Goal: Navigation & Orientation: Find specific page/section

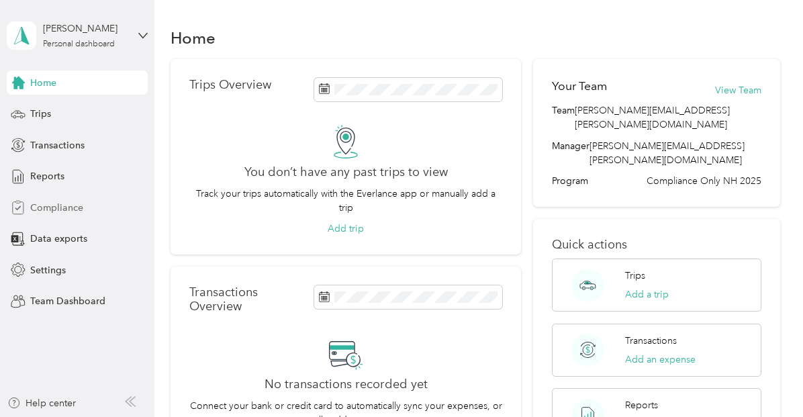
click at [79, 203] on span "Compliance" at bounding box center [56, 208] width 53 height 14
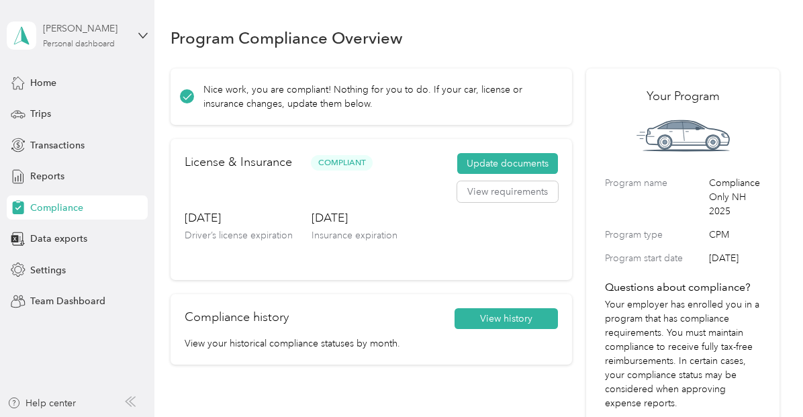
click at [67, 40] on div "Personal dashboard" at bounding box center [79, 44] width 72 height 8
click at [73, 110] on div "Team dashboard" at bounding box center [224, 103] width 416 height 24
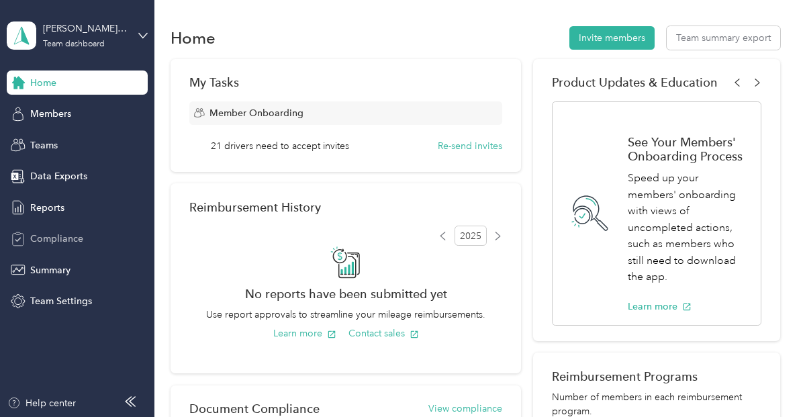
click at [54, 241] on span "Compliance" at bounding box center [56, 239] width 53 height 14
